Goal: Task Accomplishment & Management: Manage account settings

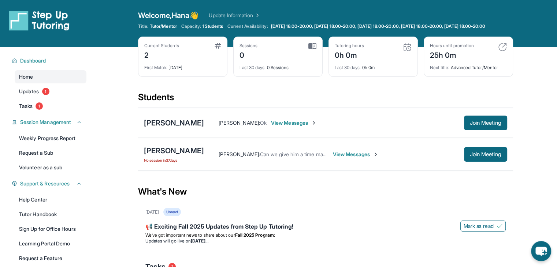
click at [345, 158] on span "View Messages" at bounding box center [356, 154] width 46 height 7
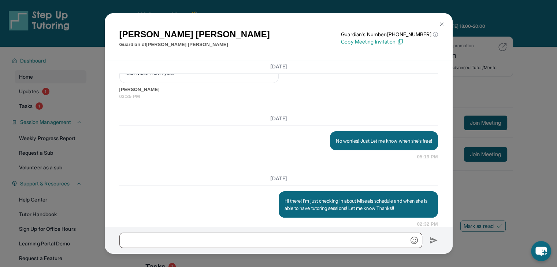
scroll to position [853, 0]
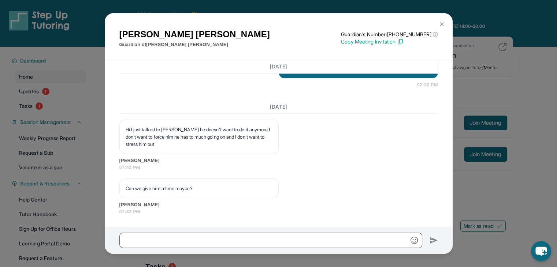
click at [439, 22] on img at bounding box center [441, 24] width 6 height 6
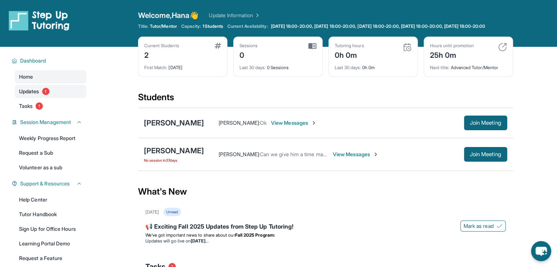
click at [45, 95] on span "1" at bounding box center [45, 91] width 7 height 7
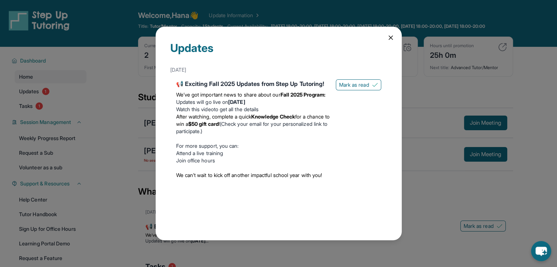
click at [395, 37] on div "Updates [DATE] 📢 Exciting Fall 2025 Updates from Step Up Tutoring! We’ve got im…" at bounding box center [279, 134] width 246 height 214
drag, startPoint x: 393, startPoint y: 36, endPoint x: 317, endPoint y: 46, distance: 77.5
click at [391, 36] on icon at bounding box center [390, 37] width 7 height 7
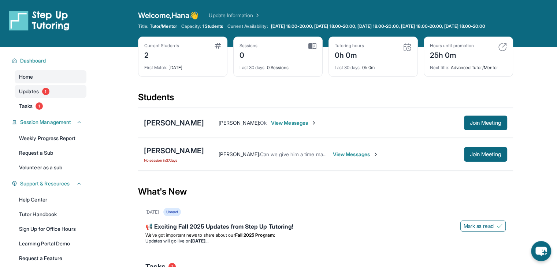
click at [63, 98] on link "Updates 1" at bounding box center [51, 91] width 72 height 13
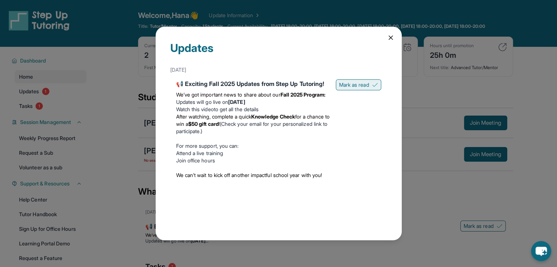
click at [364, 86] on span "Mark as read" at bounding box center [354, 84] width 30 height 7
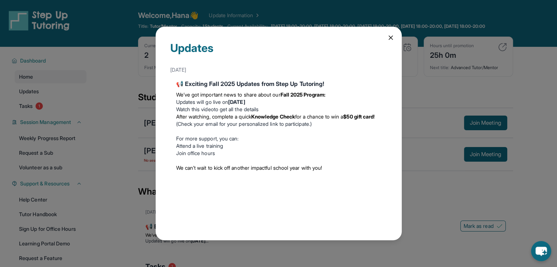
click at [385, 37] on div "Updates [DATE] 📢 Exciting Fall 2025 Updates from Step Up Tutoring! We’ve got im…" at bounding box center [279, 134] width 246 height 214
drag, startPoint x: 386, startPoint y: 36, endPoint x: 277, endPoint y: 52, distance: 110.2
click at [381, 37] on div "Updates [DATE] 📢 Exciting Fall 2025 Updates from Step Up Tutoring! We’ve got im…" at bounding box center [279, 134] width 246 height 214
drag, startPoint x: 389, startPoint y: 34, endPoint x: 382, endPoint y: 35, distance: 7.3
click at [388, 34] on icon at bounding box center [390, 37] width 7 height 7
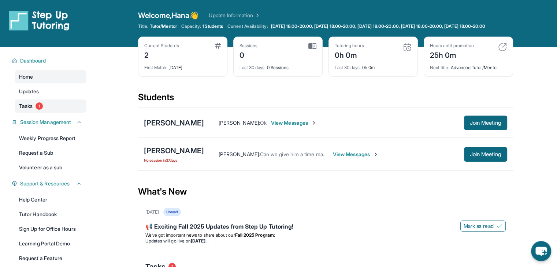
click at [45, 111] on link "Tasks 1" at bounding box center [51, 106] width 72 height 13
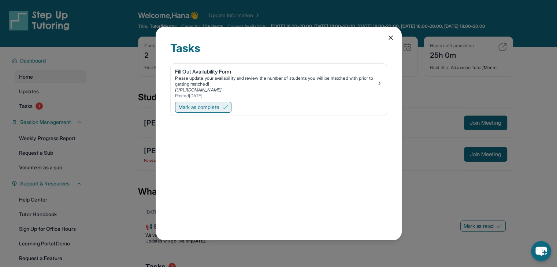
click at [212, 104] on span "Mark as complete" at bounding box center [198, 107] width 41 height 7
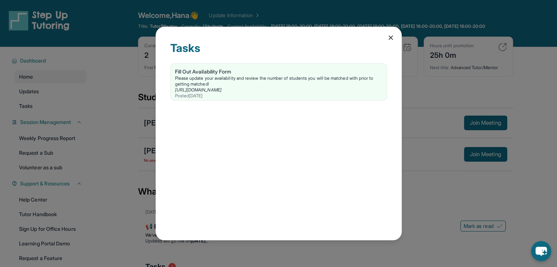
drag, startPoint x: 391, startPoint y: 35, endPoint x: 332, endPoint y: 52, distance: 61.1
click at [388, 36] on icon at bounding box center [390, 37] width 7 height 7
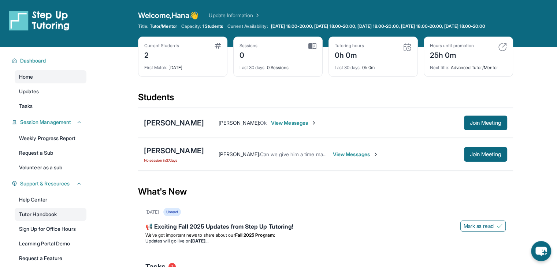
click at [47, 218] on link "Tutor Handbook" at bounding box center [51, 214] width 72 height 13
click at [162, 128] on div "[PERSON_NAME]" at bounding box center [174, 123] width 60 height 10
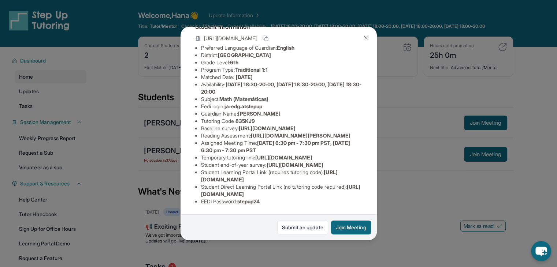
scroll to position [135, 0]
click at [366, 35] on img at bounding box center [366, 38] width 6 height 6
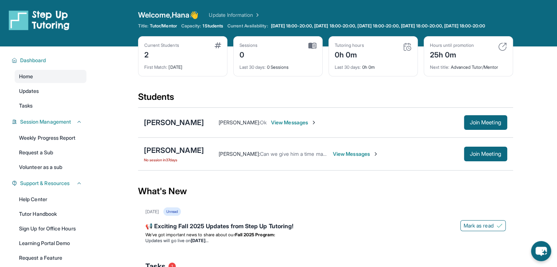
scroll to position [0, 0]
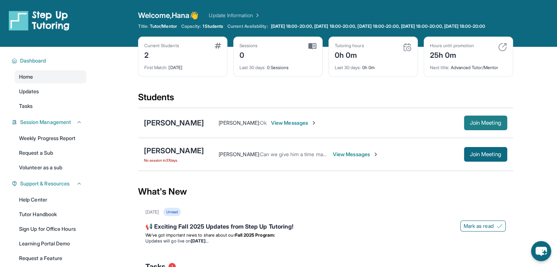
click at [480, 125] on span "Join Meeting" at bounding box center [485, 123] width 31 height 4
click at [42, 62] on div "Dashboard" at bounding box center [46, 60] width 79 height 13
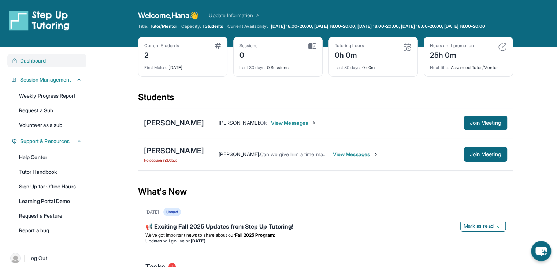
click at [42, 64] on span "Dashboard" at bounding box center [33, 60] width 26 height 7
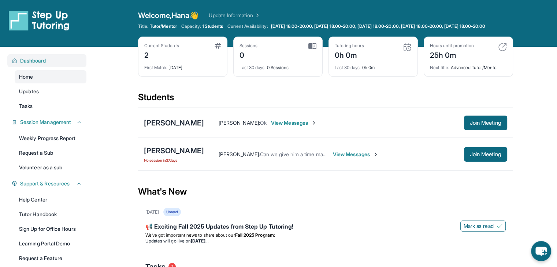
click at [42, 64] on span "Dashboard" at bounding box center [33, 60] width 26 height 7
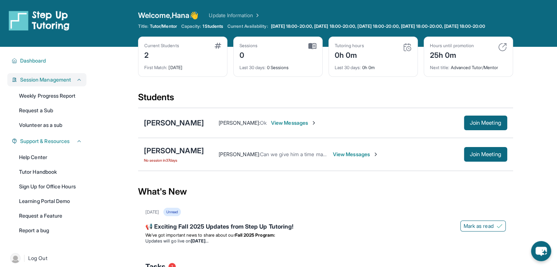
click at [45, 83] on span "Session Management" at bounding box center [45, 79] width 51 height 7
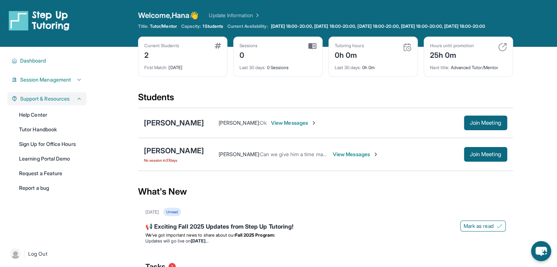
click at [41, 102] on span "Support & Resources" at bounding box center [44, 98] width 49 height 7
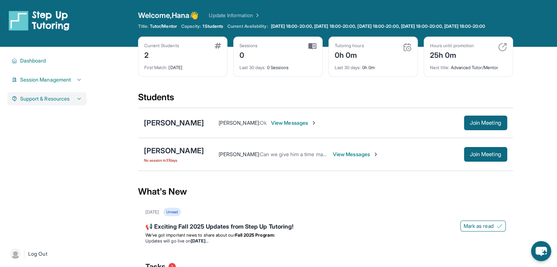
drag, startPoint x: 42, startPoint y: 105, endPoint x: 48, endPoint y: 106, distance: 6.7
click at [48, 102] on span "Support & Resources" at bounding box center [44, 98] width 49 height 7
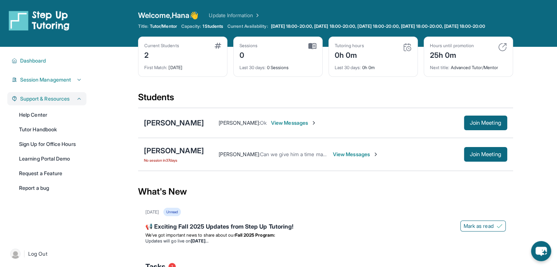
click at [48, 102] on span "Support & Resources" at bounding box center [44, 98] width 49 height 7
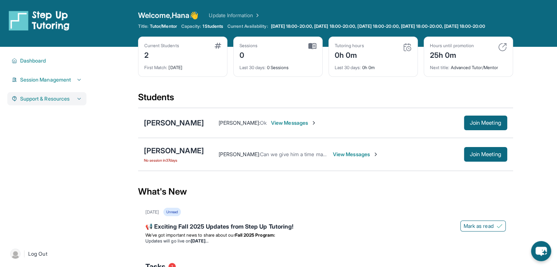
drag, startPoint x: 49, startPoint y: 111, endPoint x: 48, endPoint y: 103, distance: 8.6
click at [48, 103] on div "Dashboard Home Updates Tasks Session Management Weekly Progress Report Request …" at bounding box center [47, 143] width 94 height 192
drag, startPoint x: 48, startPoint y: 103, endPoint x: 47, endPoint y: 78, distance: 24.5
click at [47, 78] on div "Dashboard Home Updates Tasks Session Management Weekly Progress Report Request …" at bounding box center [47, 143] width 94 height 192
click at [47, 83] on span "Session Management" at bounding box center [45, 79] width 51 height 7
